Goal: Entertainment & Leisure: Browse casually

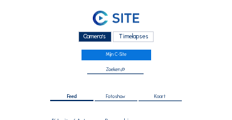
scroll to position [188, 0]
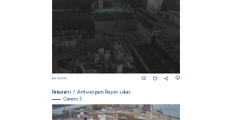
scroll to position [417, 0]
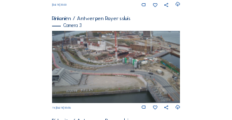
click at [85, 48] on img at bounding box center [116, 67] width 129 height 72
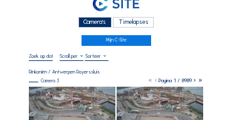
scroll to position [38, 0]
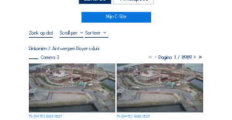
click at [81, 78] on img at bounding box center [72, 87] width 87 height 49
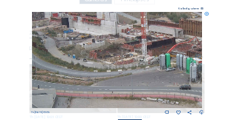
drag, startPoint x: 79, startPoint y: 82, endPoint x: 120, endPoint y: 87, distance: 41.7
click at [120, 87] on img at bounding box center [117, 60] width 171 height 96
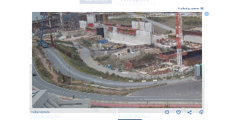
drag, startPoint x: 117, startPoint y: 78, endPoint x: 152, endPoint y: 88, distance: 36.5
click at [152, 88] on img at bounding box center [117, 60] width 171 height 96
click at [205, 16] on icon at bounding box center [206, 14] width 4 height 4
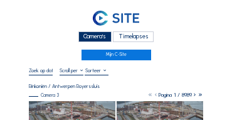
scroll to position [0, 0]
drag, startPoint x: 95, startPoint y: 38, endPoint x: 60, endPoint y: 31, distance: 35.8
click at [95, 38] on div "Camera's" at bounding box center [94, 36] width 33 height 11
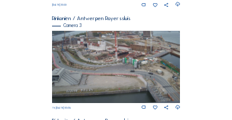
scroll to position [413, 0]
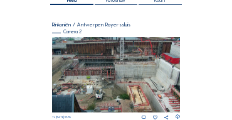
scroll to position [100, 0]
